Goal: Task Accomplishment & Management: Manage account settings

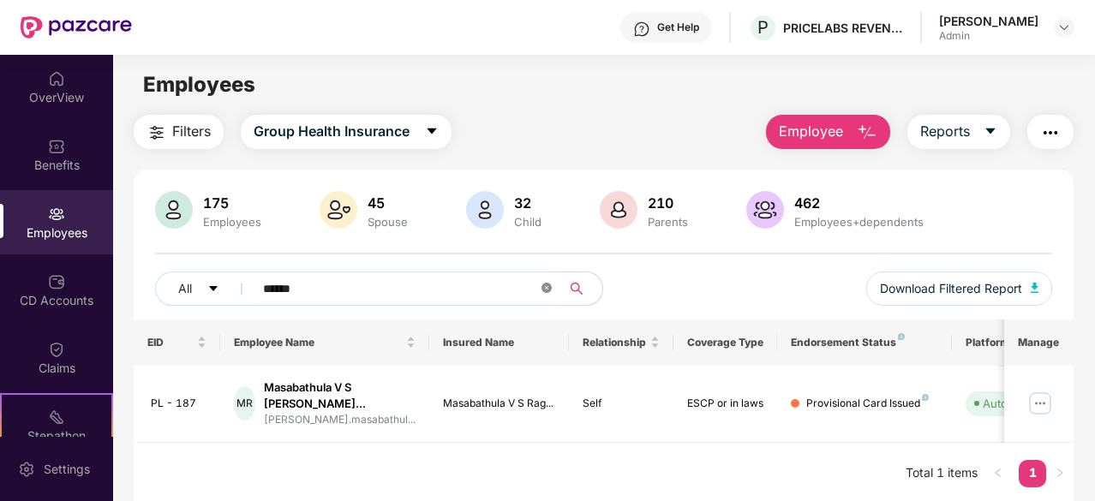
click at [547, 290] on icon "close-circle" at bounding box center [546, 288] width 10 height 10
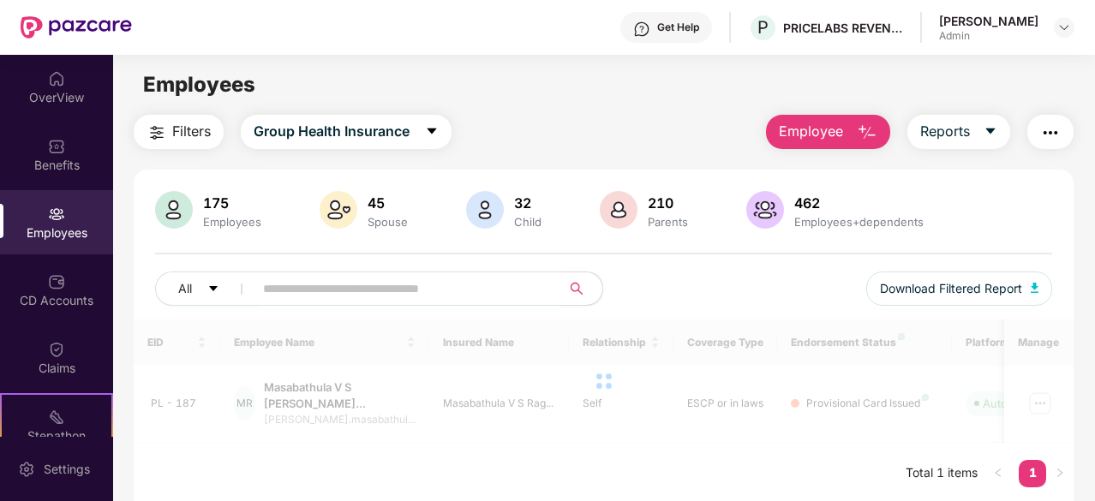
click at [521, 288] on input "text" at bounding box center [400, 289] width 275 height 26
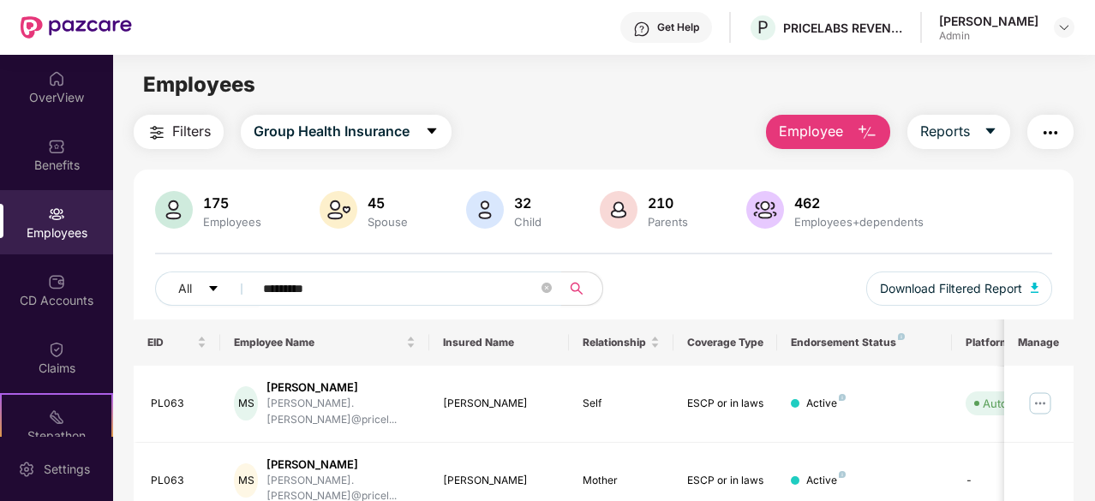
type input "*********"
click at [1040, 402] on img at bounding box center [1039, 403] width 27 height 27
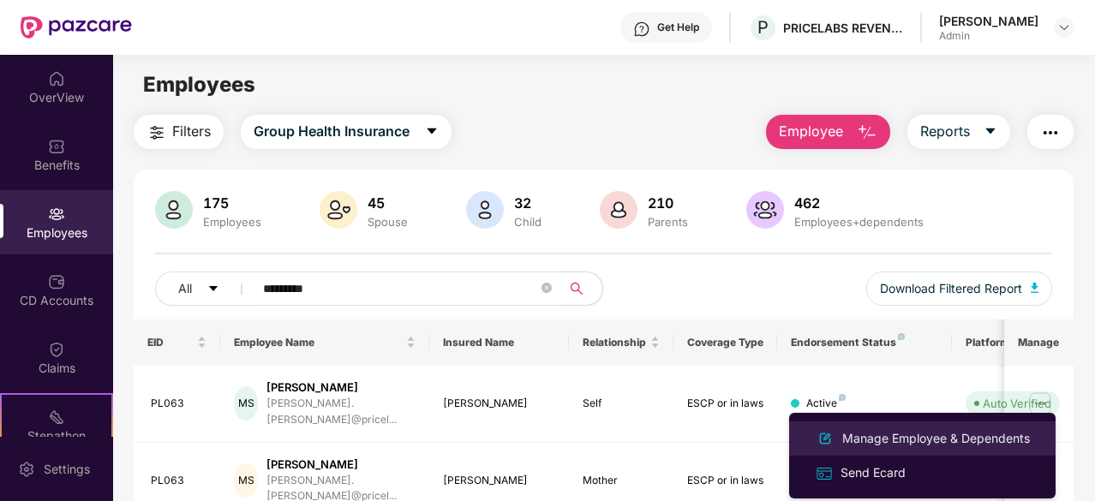
click at [883, 438] on div "Manage Employee & Dependents" at bounding box center [935, 438] width 194 height 19
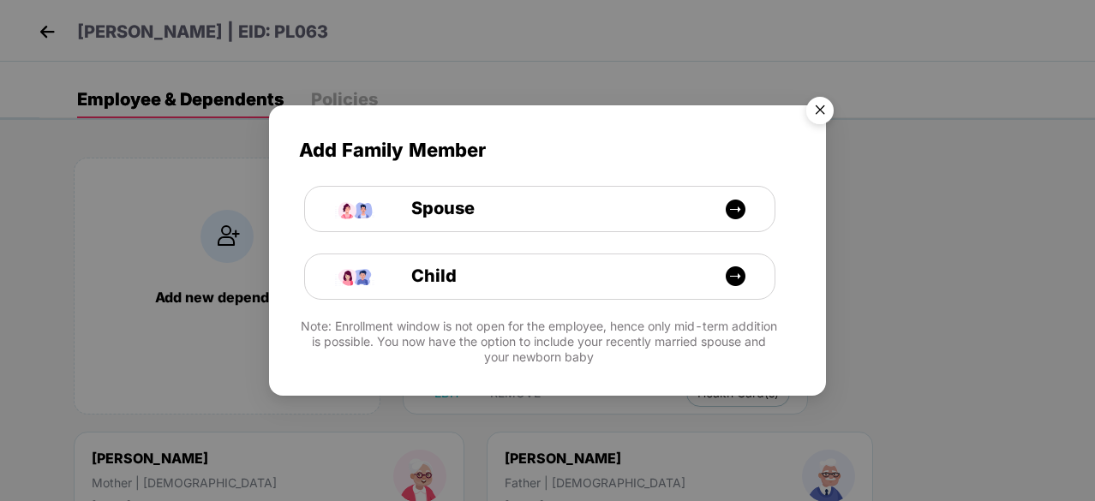
click at [821, 107] on img "Close" at bounding box center [820, 113] width 48 height 48
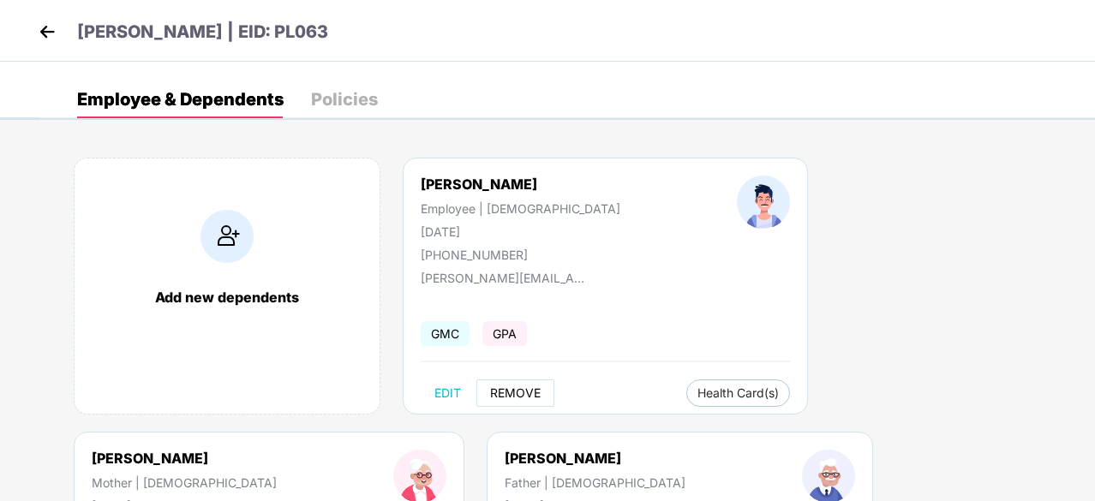
click at [521, 390] on span "REMOVE" at bounding box center [515, 393] width 51 height 14
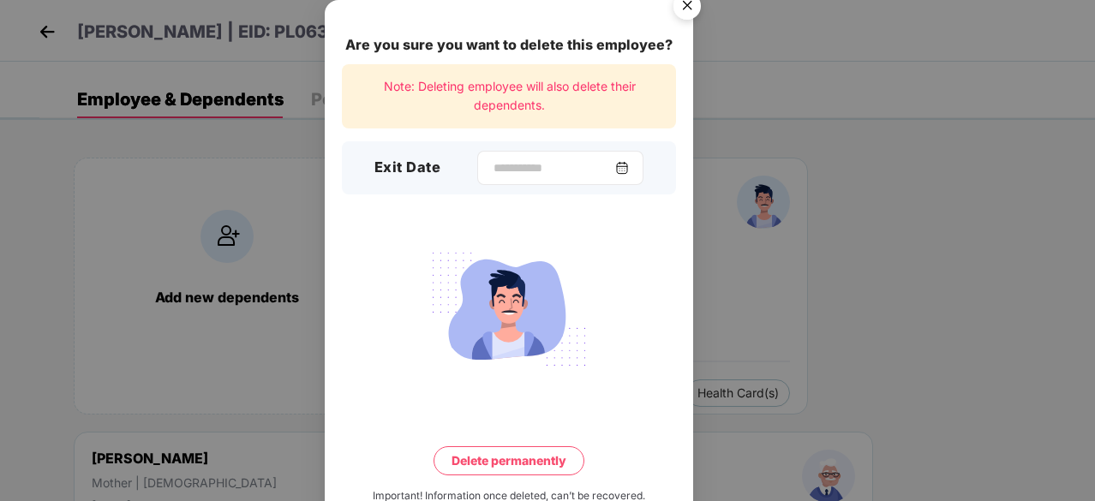
click at [629, 167] on img at bounding box center [622, 168] width 14 height 14
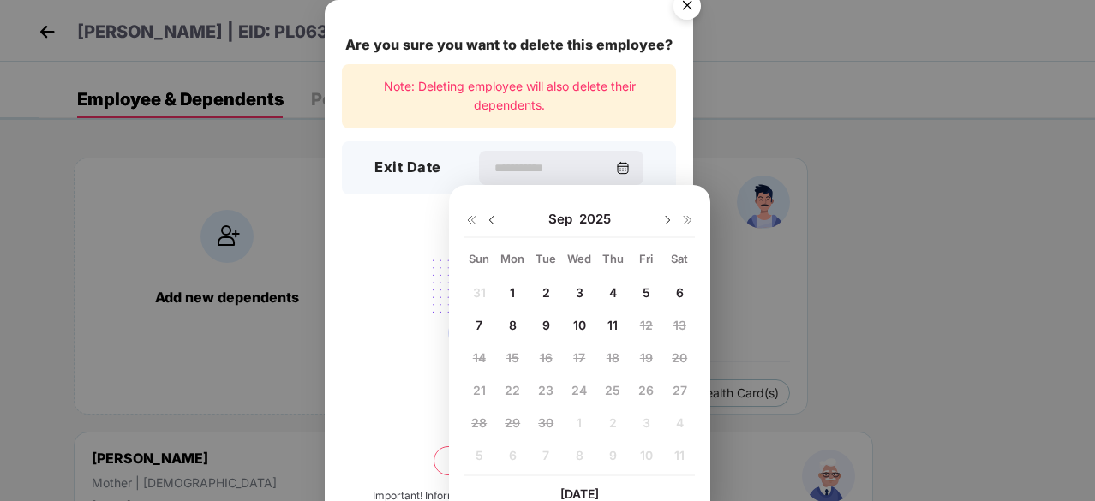
click at [490, 219] on img at bounding box center [492, 220] width 14 height 14
click at [683, 8] on img "Close" at bounding box center [687, 9] width 48 height 48
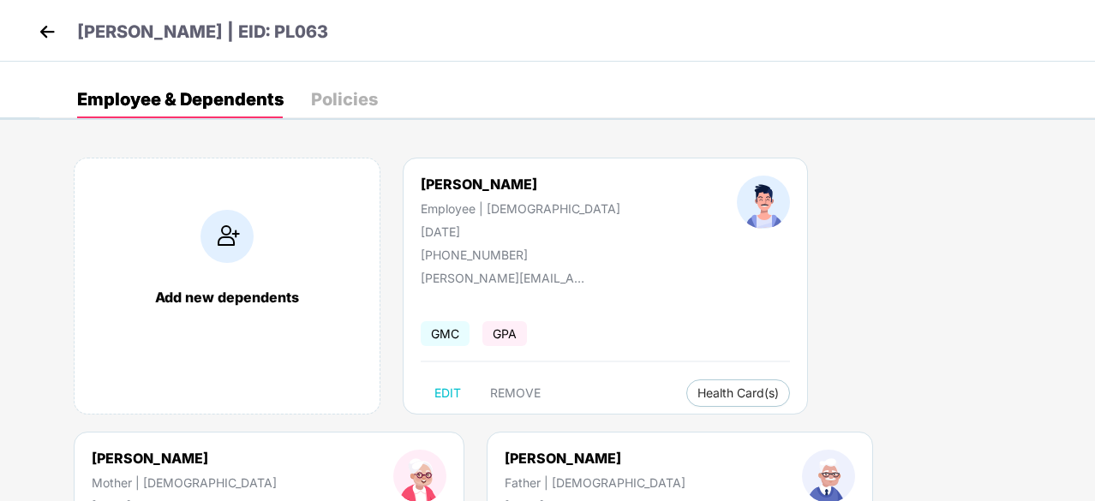
click at [46, 30] on img at bounding box center [47, 32] width 26 height 26
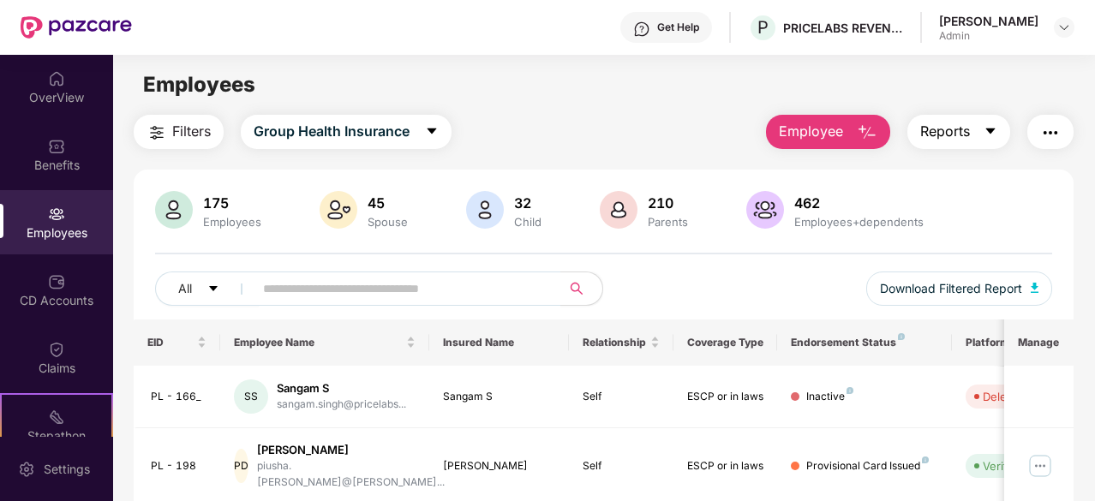
click at [956, 126] on span "Reports" at bounding box center [945, 131] width 50 height 21
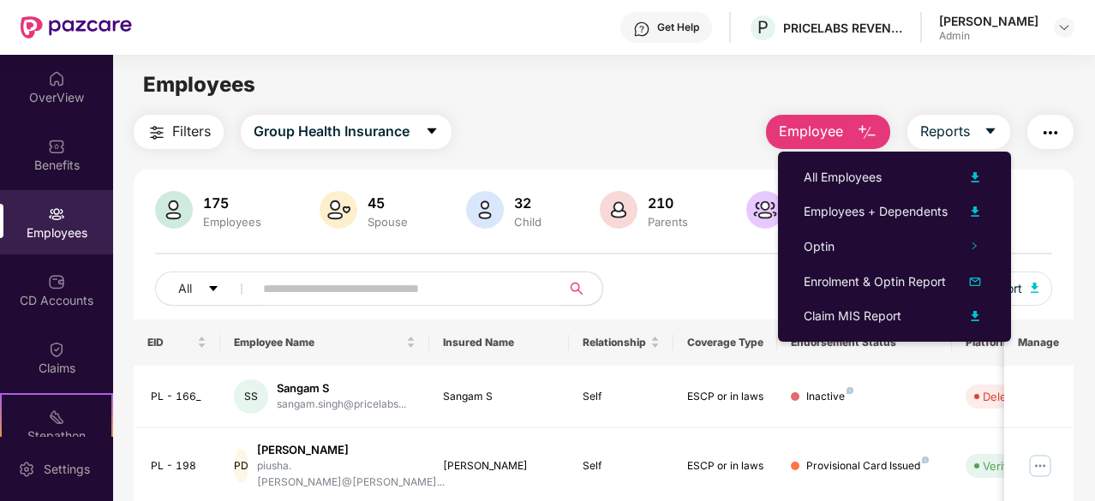
click at [641, 130] on div "Filters Group Health Insurance Employee Reports" at bounding box center [604, 132] width 940 height 34
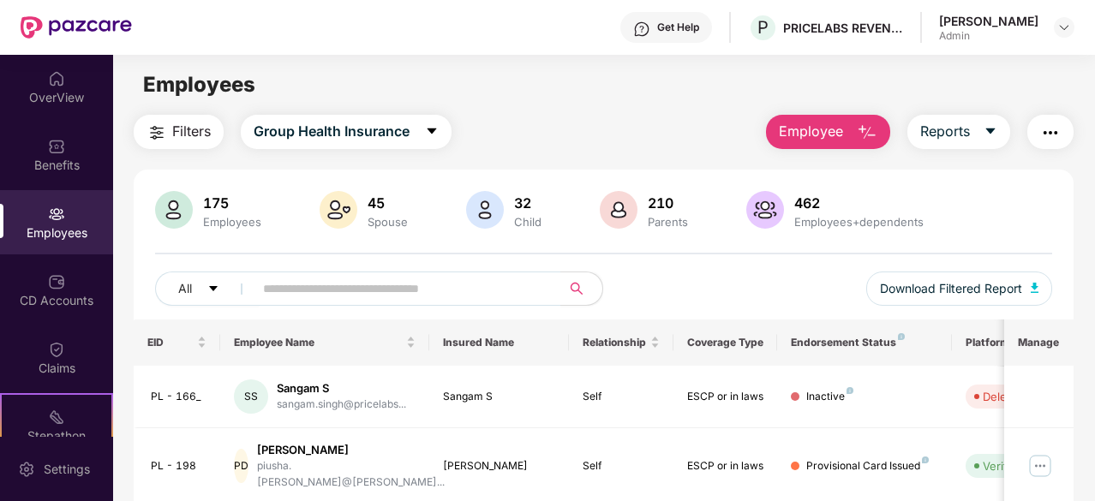
click at [817, 126] on span "Employee" at bounding box center [810, 131] width 64 height 21
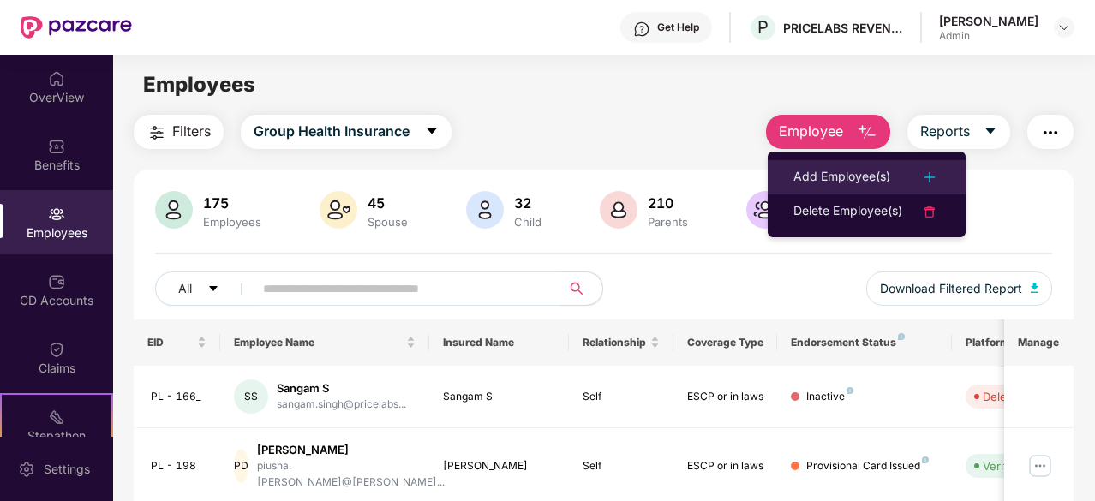
click at [846, 175] on div "Add Employee(s)" at bounding box center [841, 177] width 97 height 21
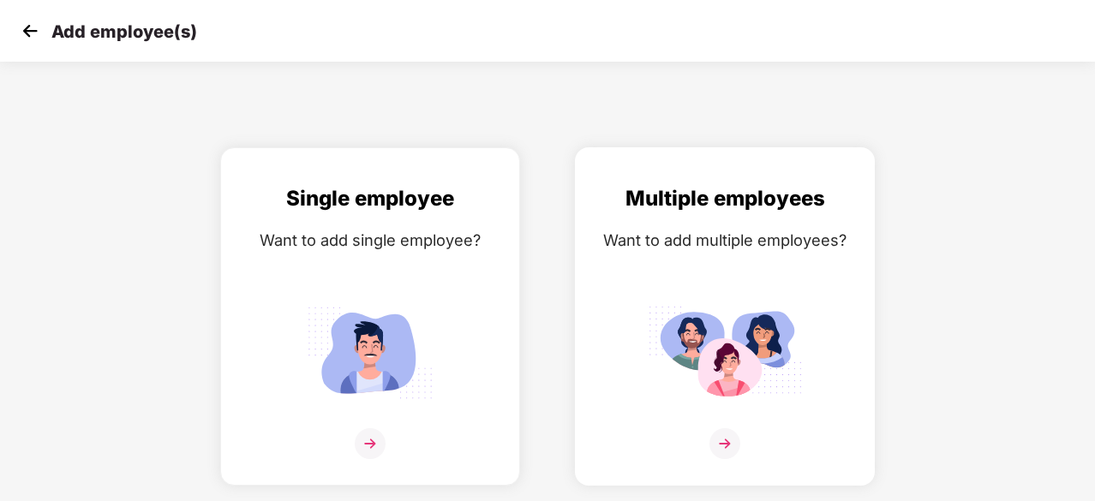
click at [723, 432] on img at bounding box center [724, 443] width 31 height 31
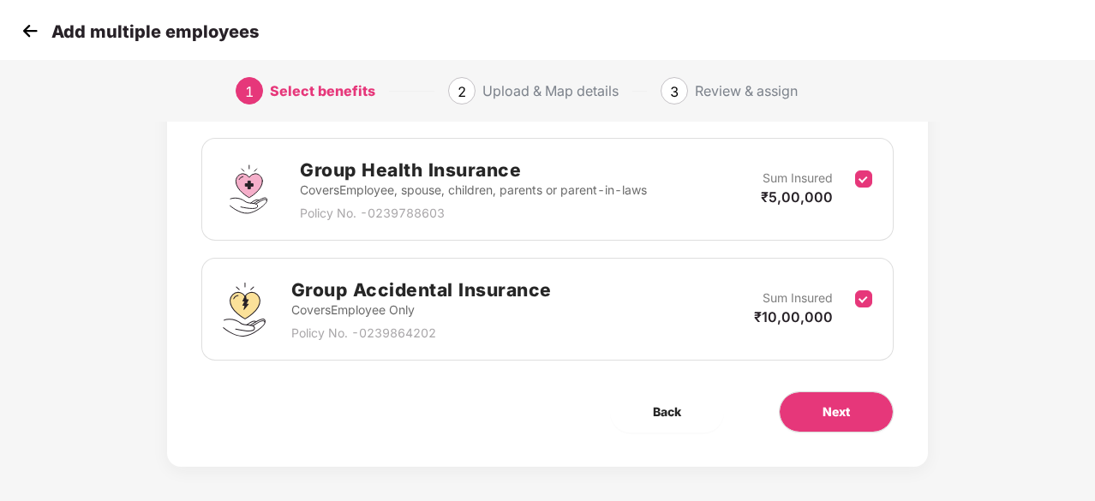
scroll to position [250, 0]
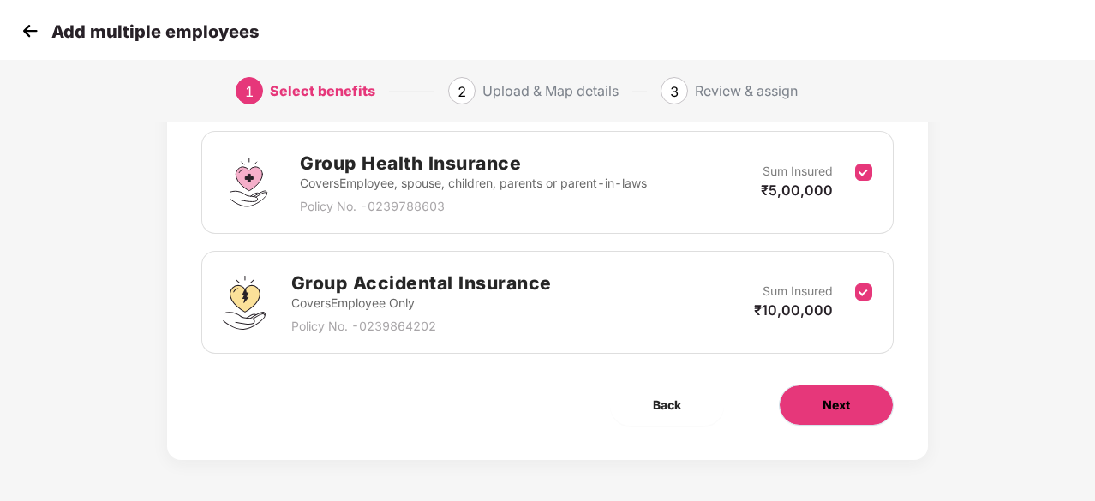
click at [854, 407] on button "Next" at bounding box center [835, 405] width 115 height 41
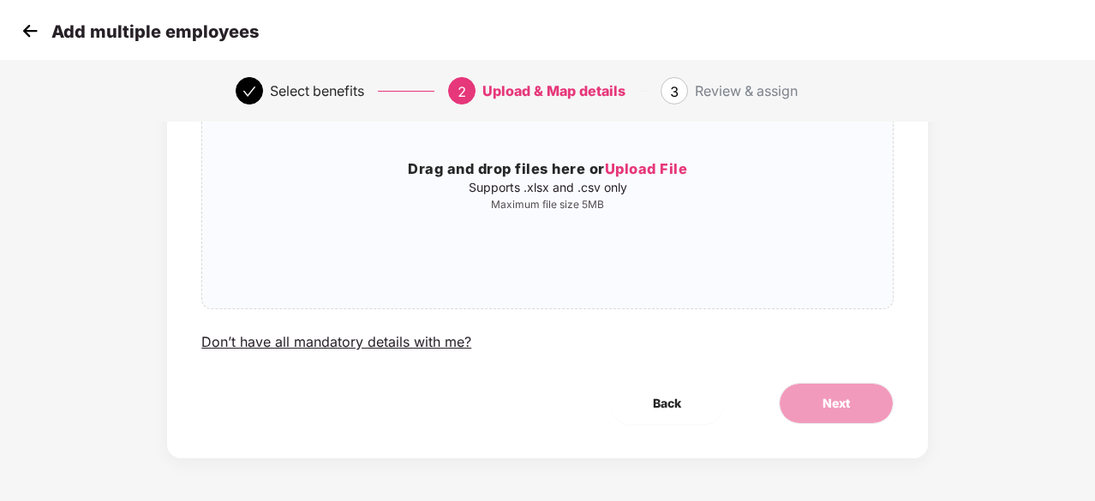
scroll to position [0, 0]
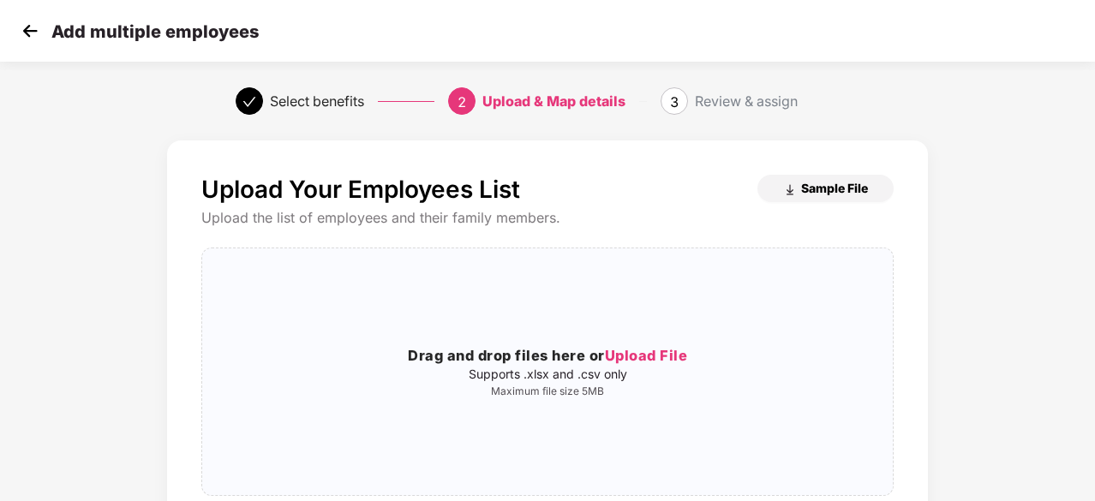
click at [824, 186] on span "Sample File" at bounding box center [834, 188] width 67 height 16
click at [928, 313] on div "Upload Your Employees List Sample File Upload the list of employees and their f…" at bounding box center [548, 410] width 912 height 556
click at [26, 30] on img at bounding box center [30, 31] width 26 height 26
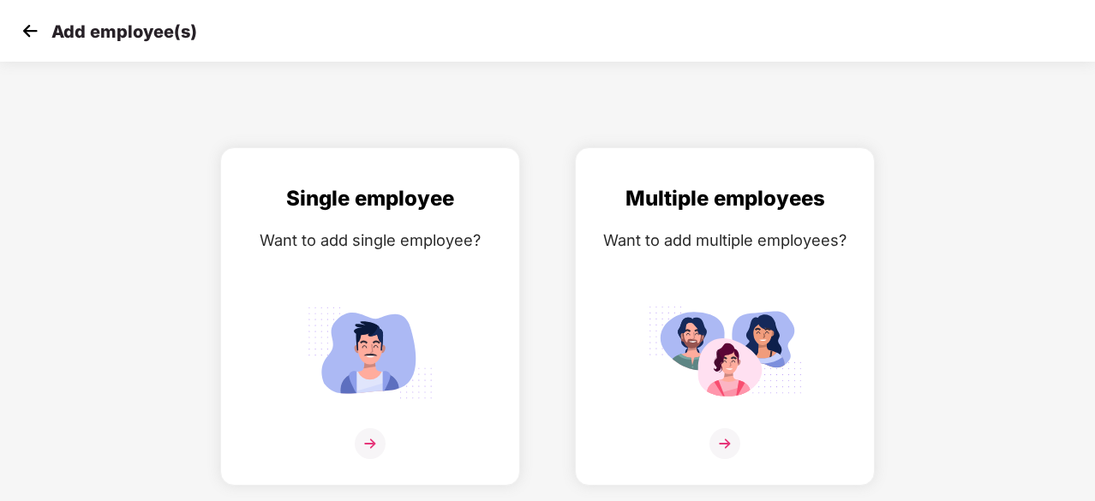
click at [26, 30] on img at bounding box center [30, 31] width 26 height 26
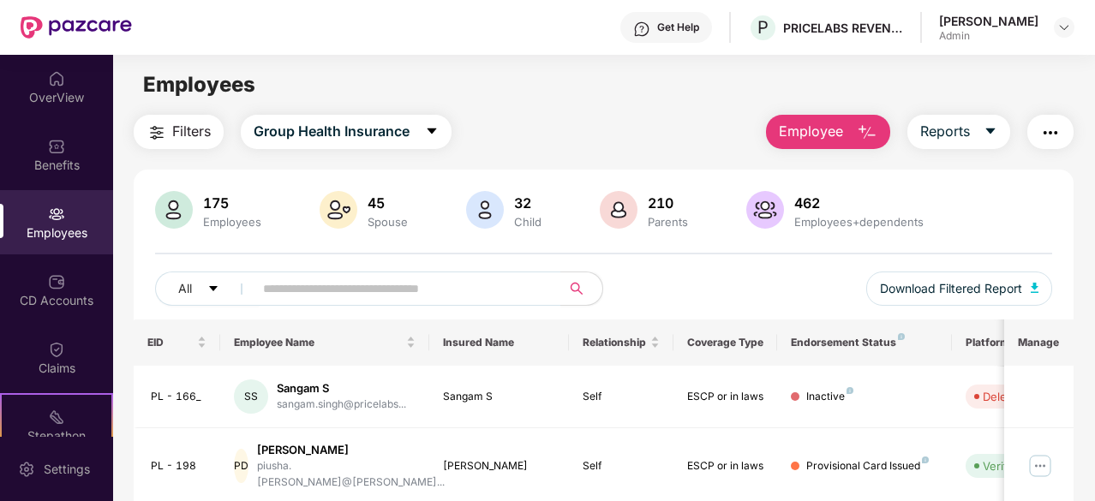
click at [61, 219] on div "Employees" at bounding box center [56, 222] width 113 height 64
click at [476, 282] on input "text" at bounding box center [400, 289] width 275 height 26
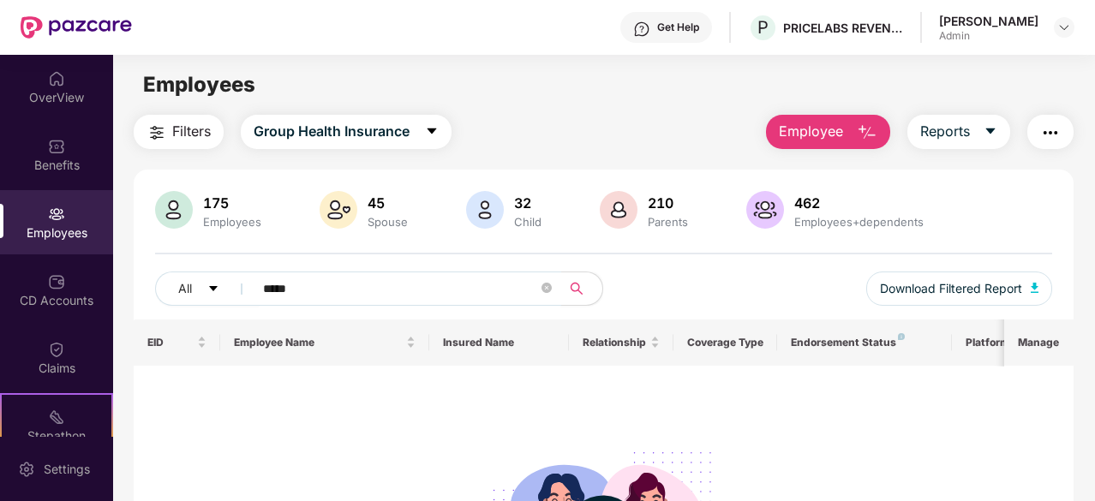
click at [354, 287] on input "*****" at bounding box center [400, 289] width 275 height 26
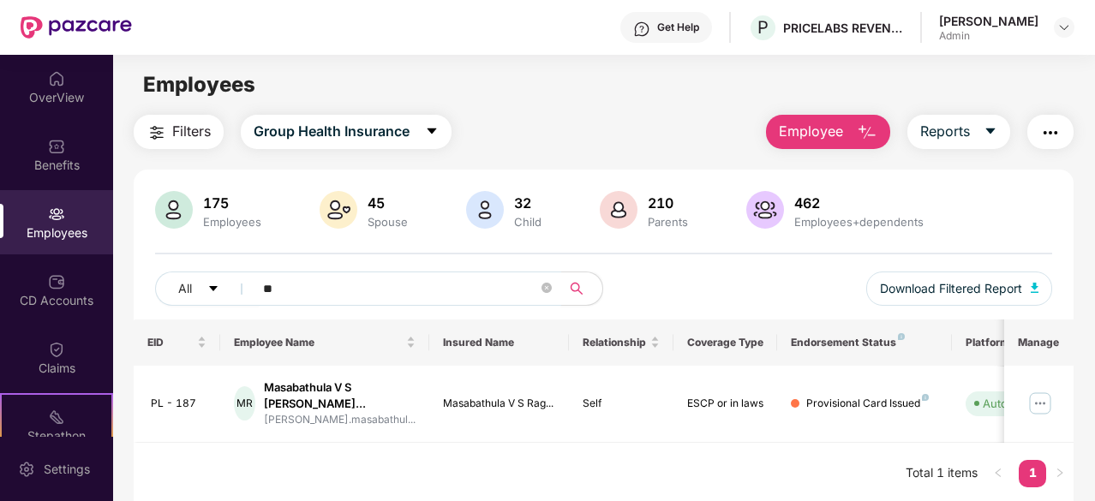
type input "*"
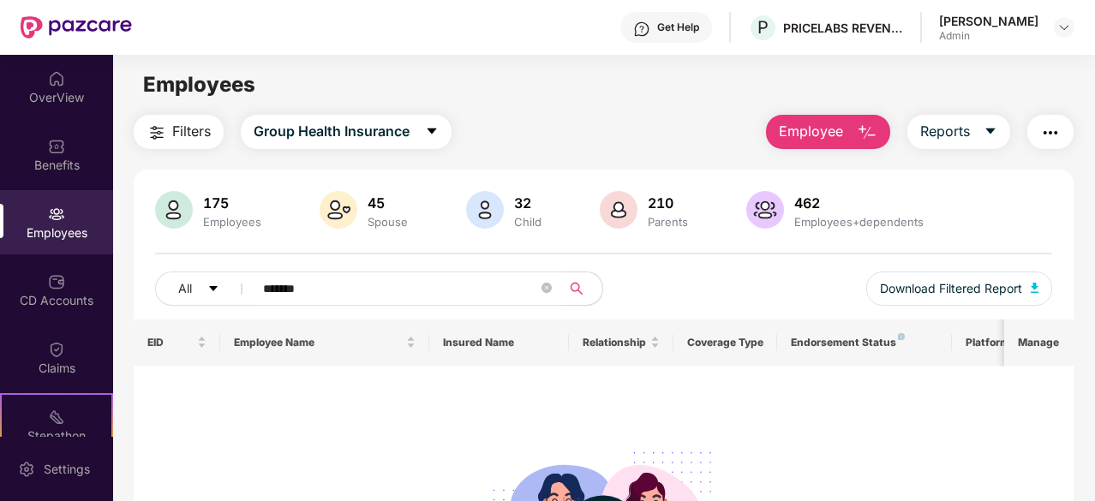
drag, startPoint x: 373, startPoint y: 301, endPoint x: 242, endPoint y: 298, distance: 131.1
click at [242, 298] on span "*******" at bounding box center [401, 288] width 319 height 34
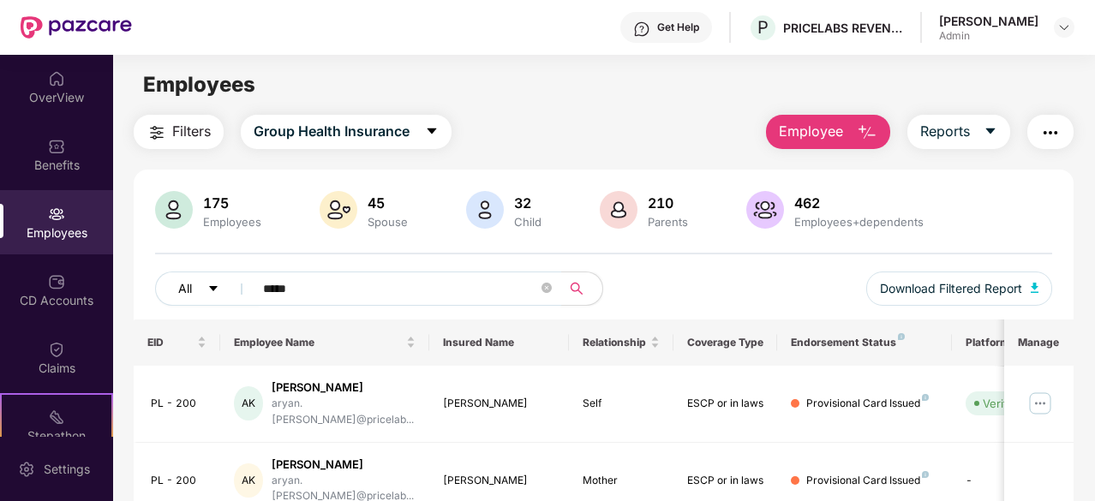
drag, startPoint x: 310, startPoint y: 290, endPoint x: 235, endPoint y: 291, distance: 75.4
click at [235, 292] on div "All *****" at bounding box center [379, 288] width 449 height 34
type input "*****"
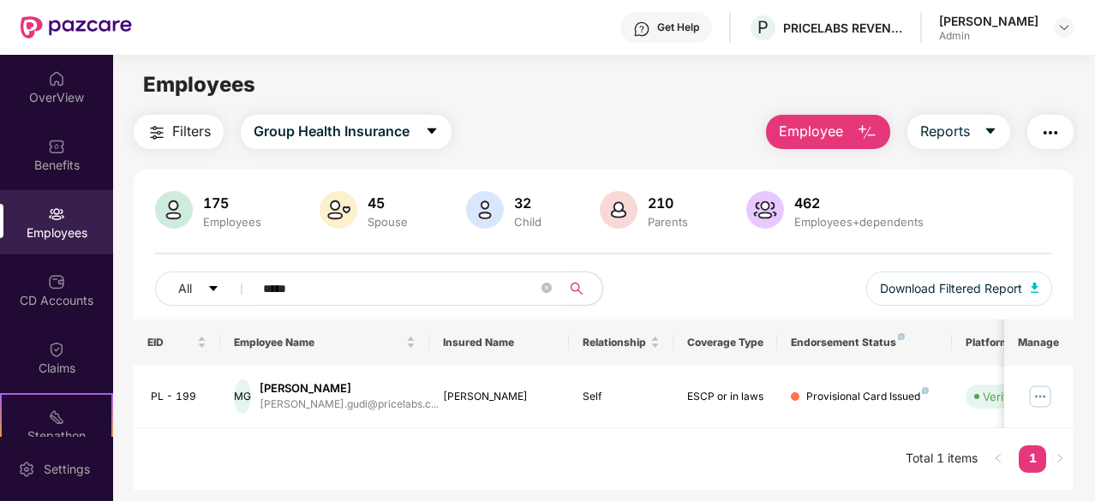
click at [510, 78] on div "Employees" at bounding box center [603, 85] width 981 height 33
